Goal: Task Accomplishment & Management: Use online tool/utility

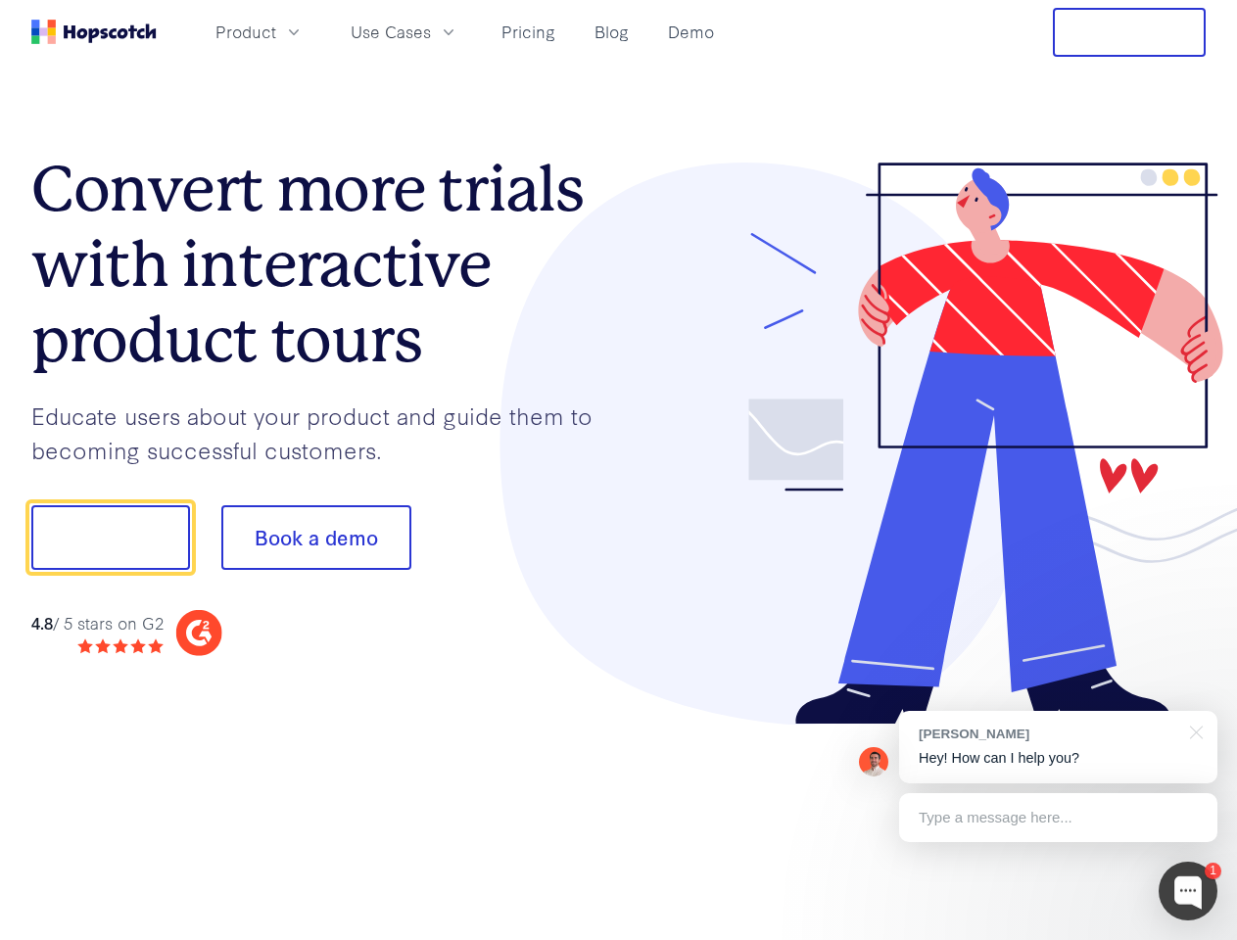
click at [619, 470] on div at bounding box center [913, 444] width 588 height 563
click at [276, 31] on span "Product" at bounding box center [246, 32] width 61 height 24
click at [431, 31] on span "Use Cases" at bounding box center [391, 32] width 80 height 24
click at [1129, 32] on button "Free Trial" at bounding box center [1129, 32] width 153 height 49
click at [110, 538] on button "Show me!" at bounding box center [110, 537] width 159 height 65
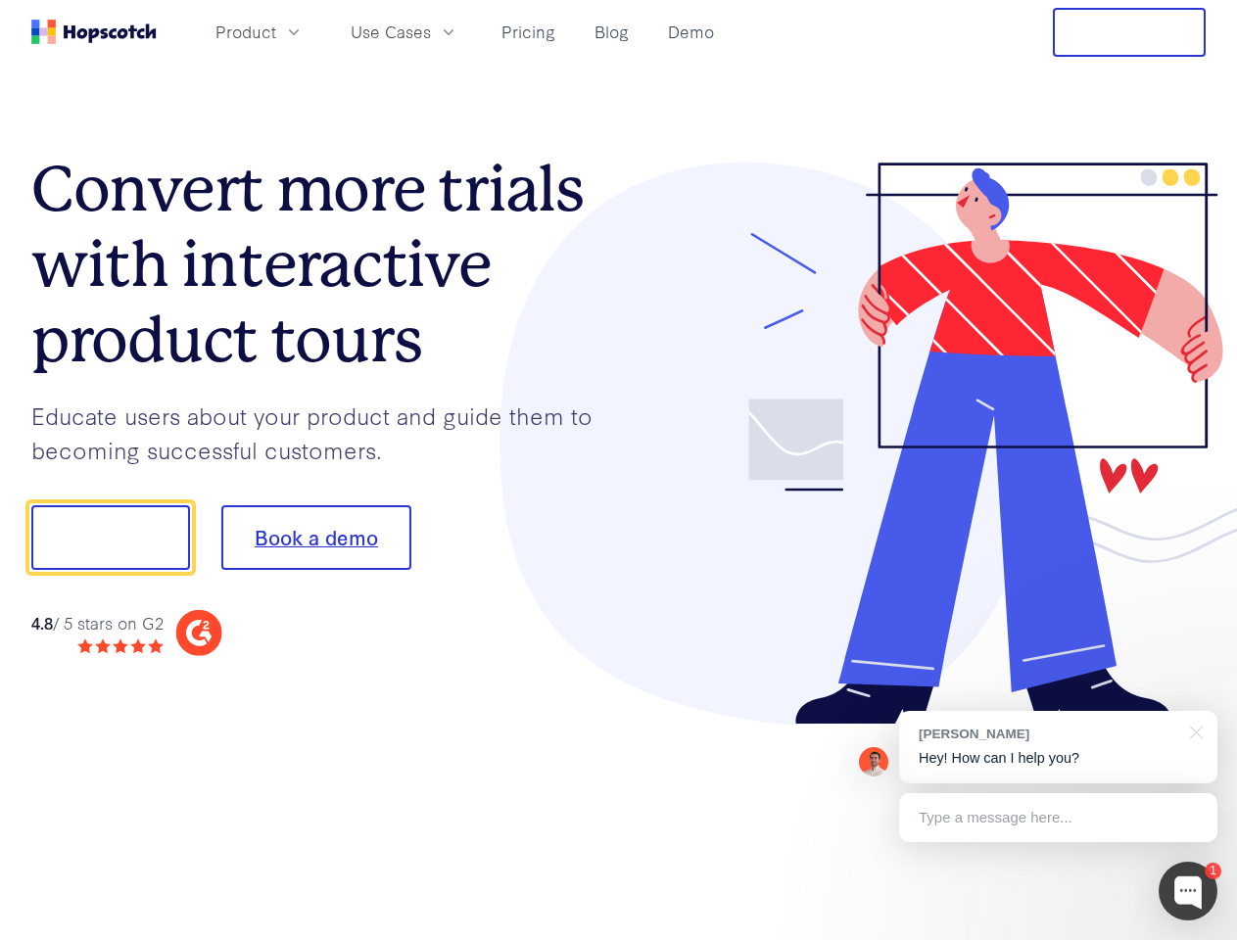
click at [315, 538] on button "Book a demo" at bounding box center [316, 537] width 190 height 65
click at [1188, 891] on div at bounding box center [1188, 891] width 59 height 59
click at [1058, 747] on div "[PERSON_NAME] Hey! How can I help you?" at bounding box center [1058, 747] width 318 height 72
click at [1193, 939] on div "1 [PERSON_NAME] Hey! How can I help you? Type a message here... Free live chat …" at bounding box center [618, 940] width 1237 height 0
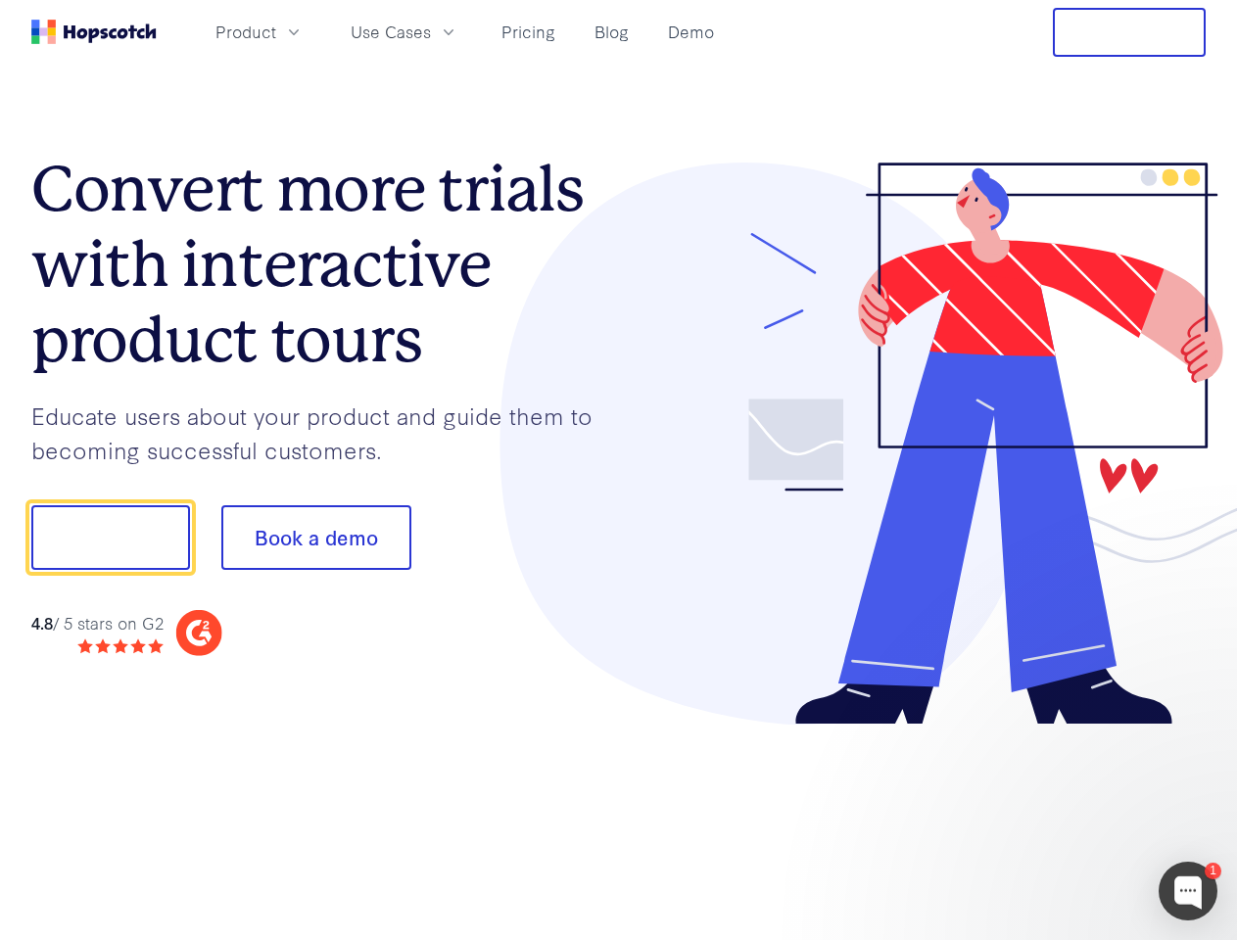
click at [1058, 818] on div at bounding box center [1033, 535] width 367 height 653
